Goal: Information Seeking & Learning: Find specific fact

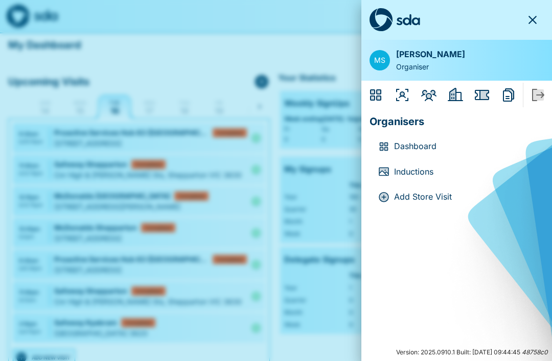
click at [430, 92] on icon "Members" at bounding box center [428, 95] width 16 height 16
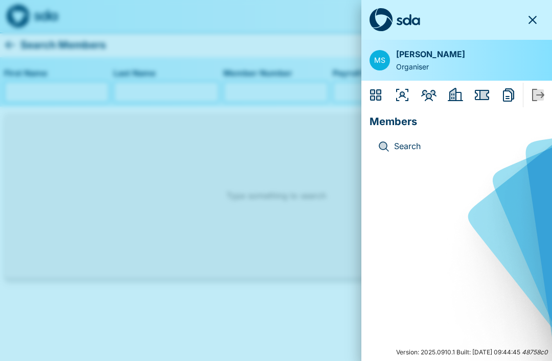
click at [403, 135] on div "Search" at bounding box center [456, 147] width 174 height 26
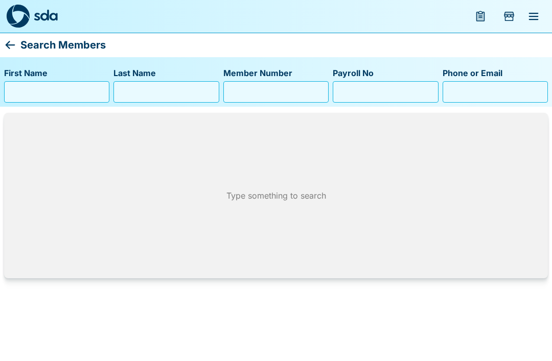
click at [23, 91] on input "First Name" at bounding box center [57, 92] width 96 height 16
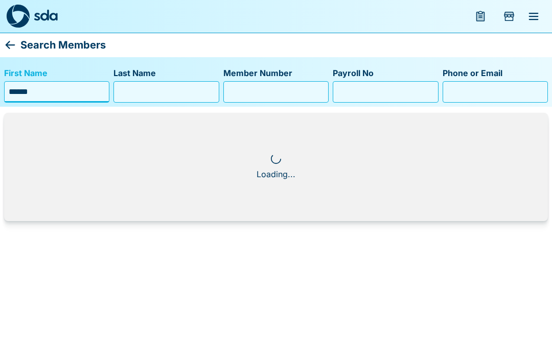
type input "******"
click at [156, 91] on input "Last Name" at bounding box center [166, 92] width 96 height 16
type input "******"
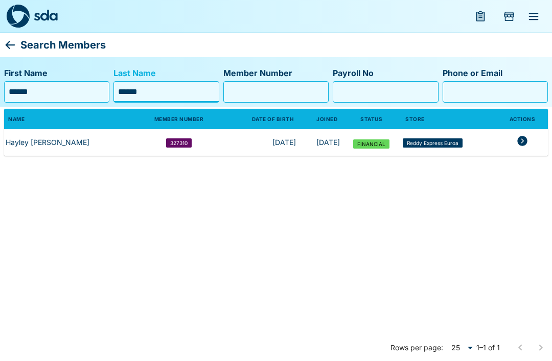
click at [522, 137] on icon "members table" at bounding box center [522, 141] width 10 height 10
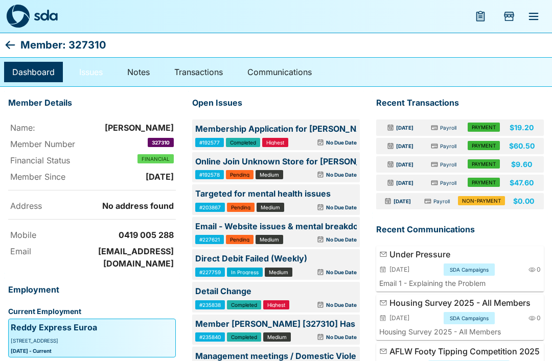
click at [93, 74] on link "Issues" at bounding box center [91, 72] width 40 height 20
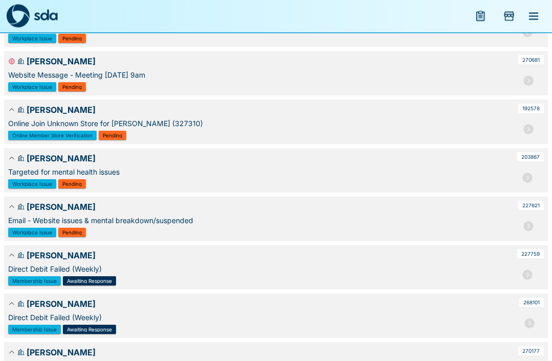
scroll to position [145, 0]
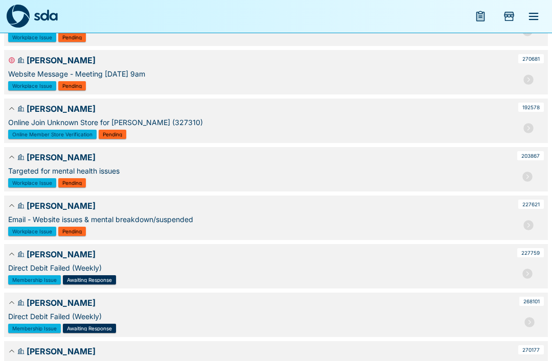
click at [527, 175] on icon "button" at bounding box center [527, 177] width 12 height 12
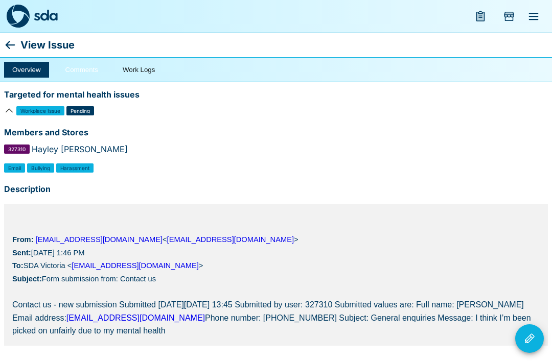
click at [71, 66] on button "Comments" at bounding box center [81, 70] width 49 height 16
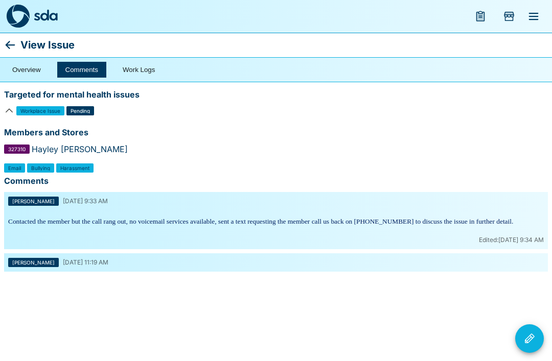
click at [15, 42] on icon at bounding box center [10, 45] width 12 height 12
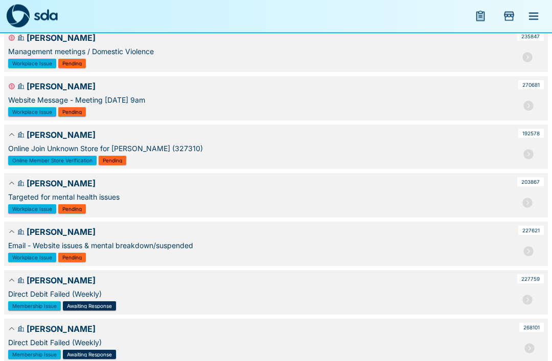
scroll to position [145, 0]
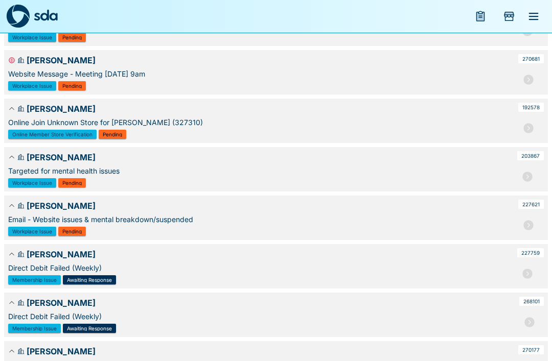
click at [550, 217] on div "Hayley Dowell Management meetings / Domestic Violence Workplace Issue Pending 2…" at bounding box center [276, 195] width 552 height 396
click at [527, 229] on icon "button" at bounding box center [528, 225] width 10 height 10
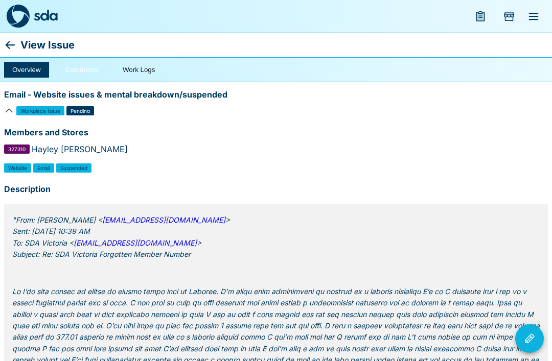
click at [75, 67] on button "Comments" at bounding box center [81, 70] width 49 height 16
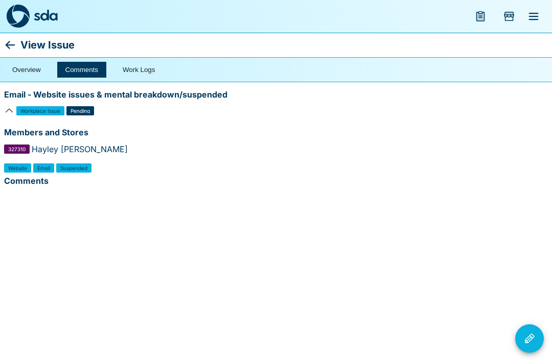
click at [14, 42] on icon at bounding box center [10, 45] width 12 height 12
